Goal: Information Seeking & Learning: Learn about a topic

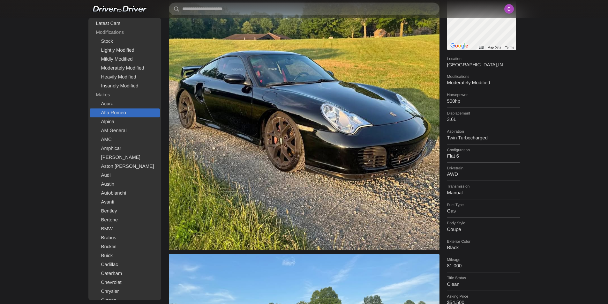
scroll to position [64, 0]
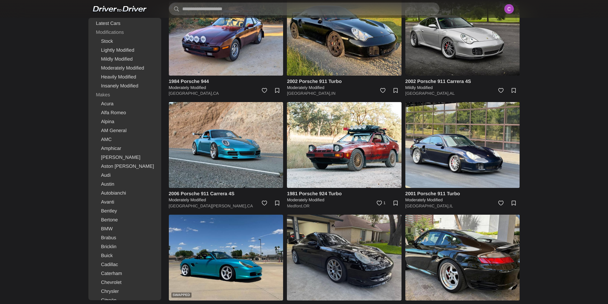
scroll to position [542, 0]
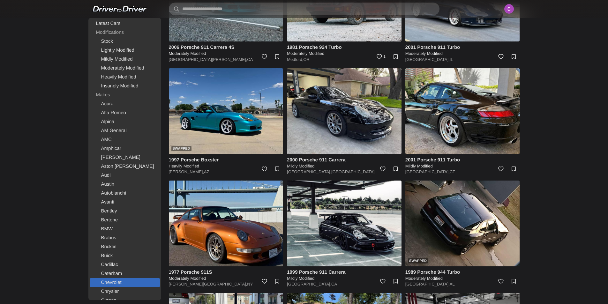
click at [123, 280] on link "Chevrolet" at bounding box center [125, 282] width 70 height 9
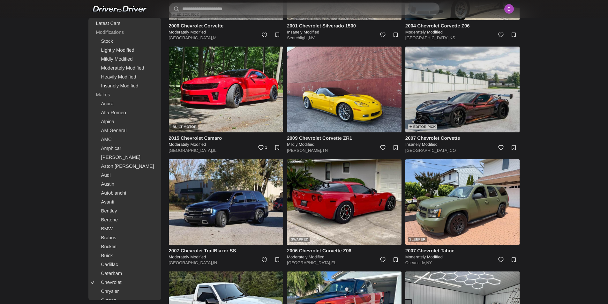
scroll to position [159, 0]
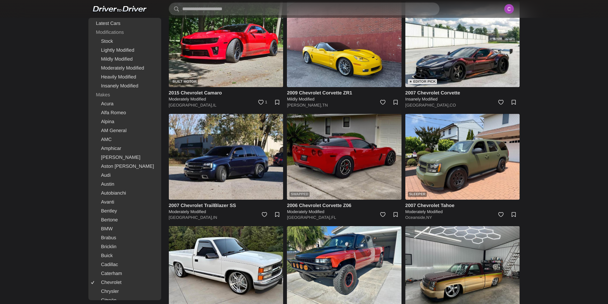
click at [355, 163] on img at bounding box center [344, 157] width 114 height 86
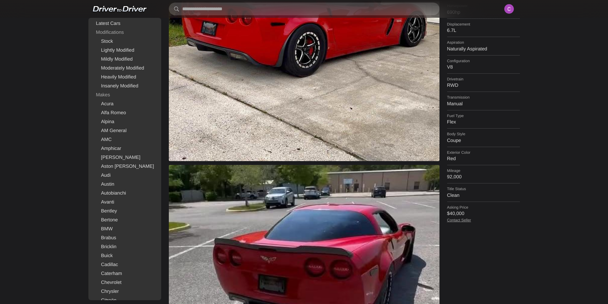
scroll to position [191, 0]
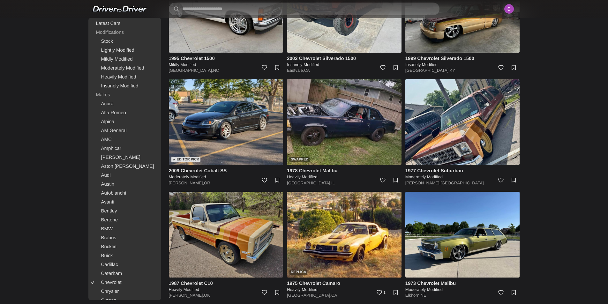
scroll to position [447, 0]
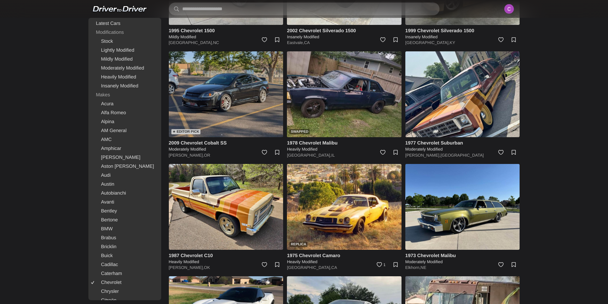
click at [226, 108] on img at bounding box center [226, 94] width 114 height 86
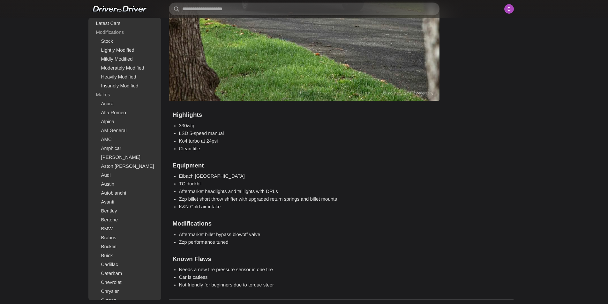
scroll to position [510, 0]
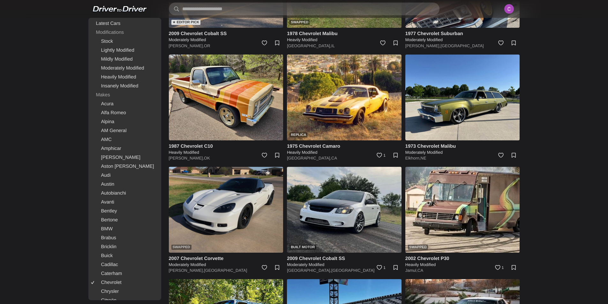
scroll to position [606, 0]
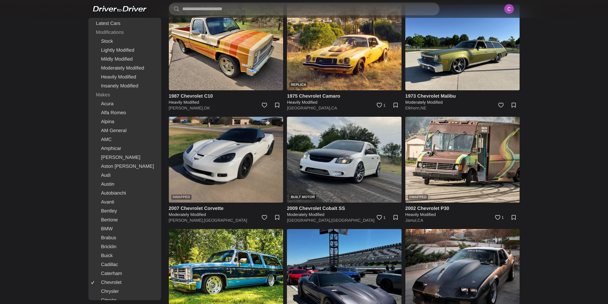
click at [249, 151] on img at bounding box center [226, 160] width 114 height 86
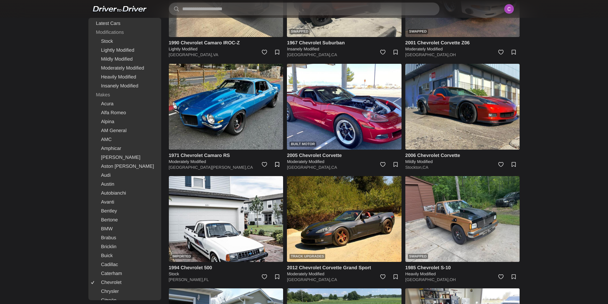
scroll to position [1116, 0]
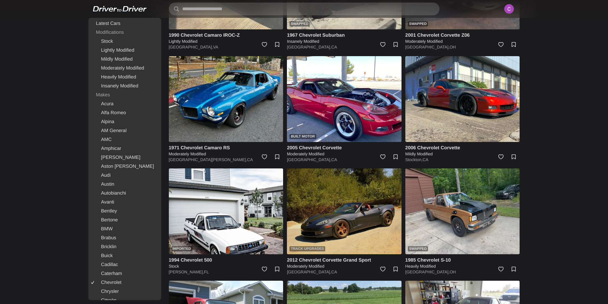
click at [331, 217] on img at bounding box center [344, 211] width 114 height 86
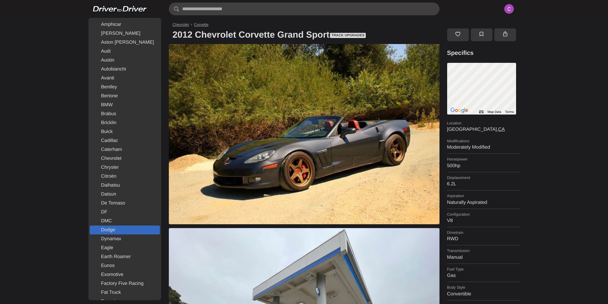
scroll to position [159, 0]
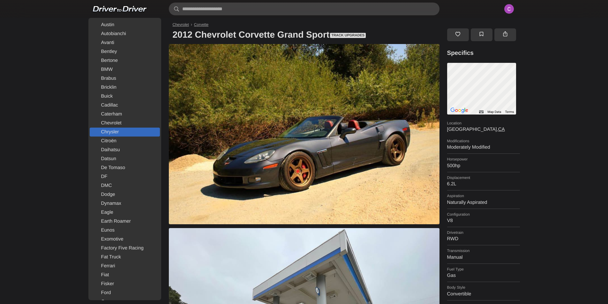
click at [116, 130] on link "Chrysler" at bounding box center [125, 132] width 70 height 9
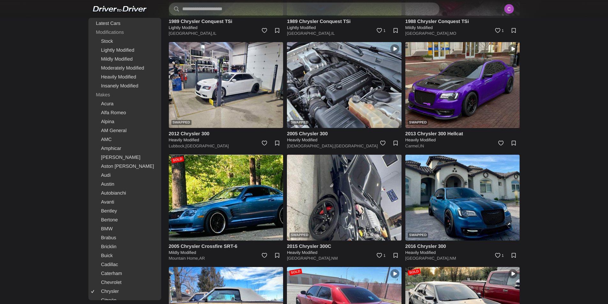
scroll to position [510, 0]
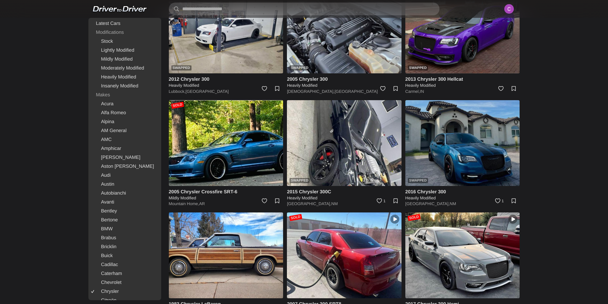
click at [477, 152] on img at bounding box center [462, 143] width 114 height 86
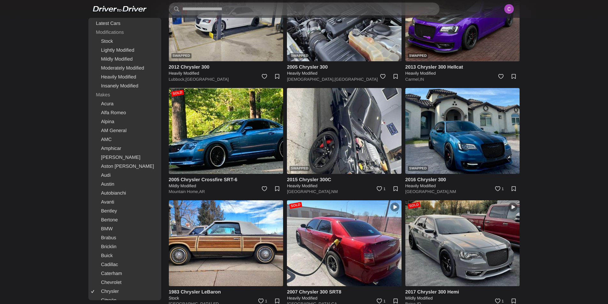
scroll to position [606, 0]
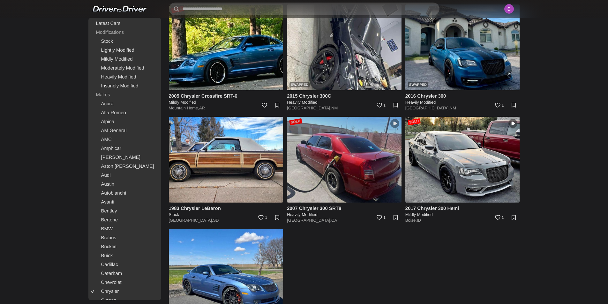
click at [338, 173] on img at bounding box center [344, 160] width 114 height 86
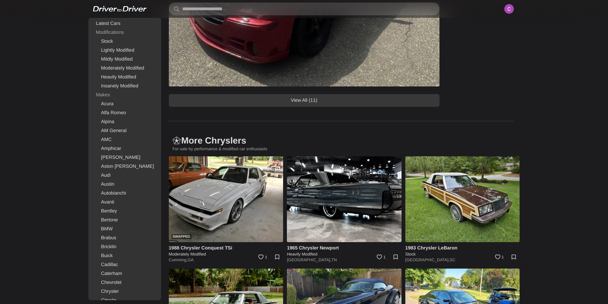
scroll to position [670, 0]
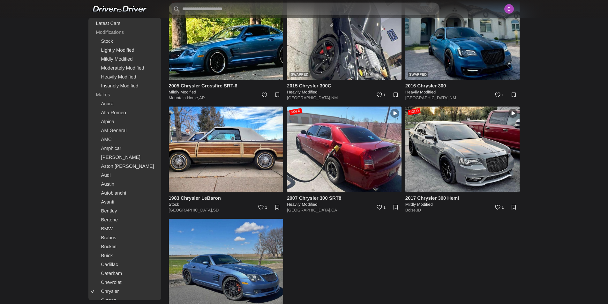
scroll to position [651, 0]
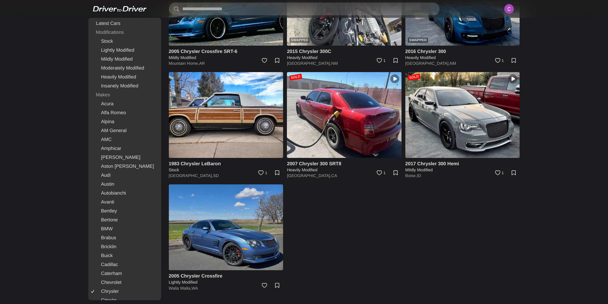
click at [244, 240] on img at bounding box center [226, 227] width 114 height 86
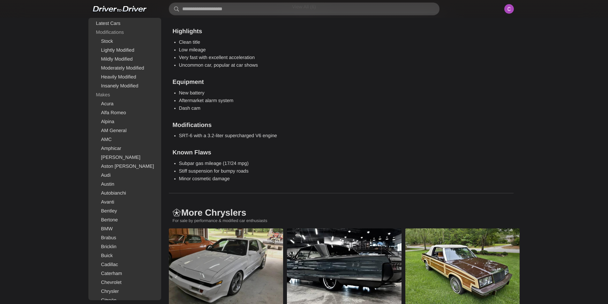
scroll to position [670, 0]
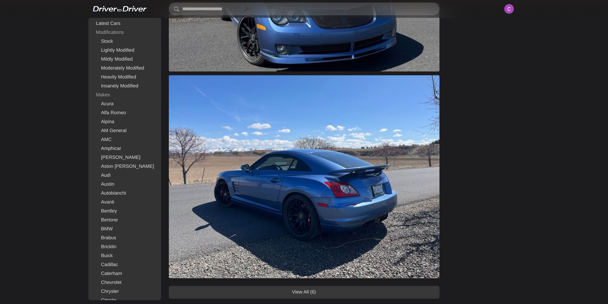
click at [334, 290] on link "View All (6)" at bounding box center [304, 292] width 270 height 13
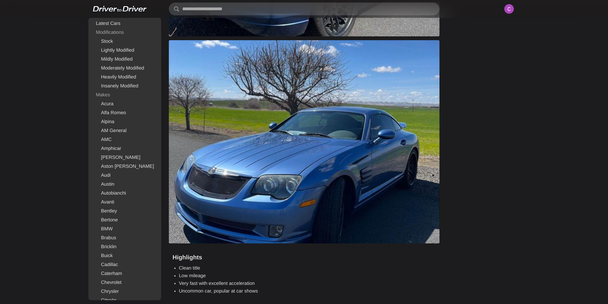
scroll to position [1052, 0]
